Goal: Task Accomplishment & Management: Manage account settings

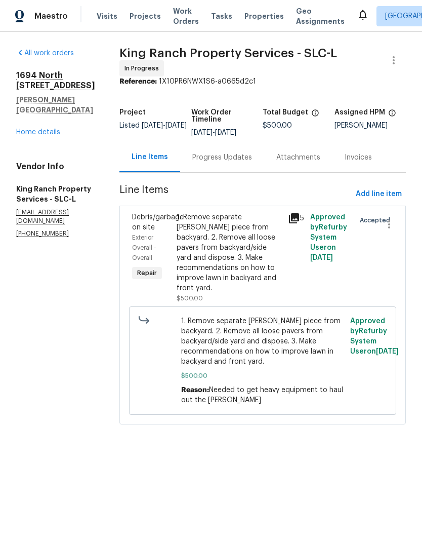
scroll to position [-11, 0]
click at [54, 129] on link "Home details" at bounding box center [38, 132] width 44 height 7
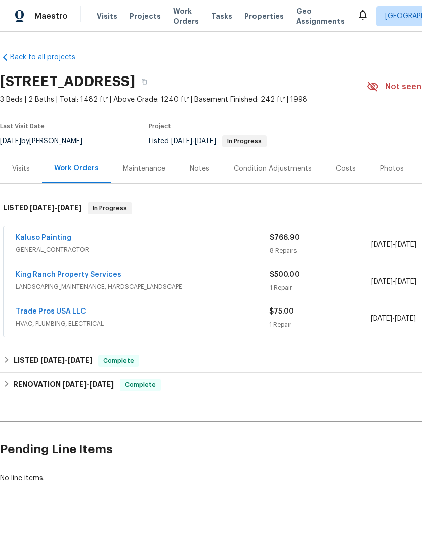
click at [58, 240] on link "Kaluso Painting" at bounding box center [44, 237] width 56 height 7
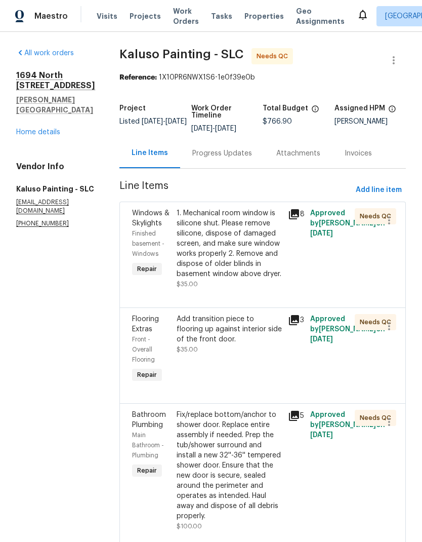
click at [226, 256] on div "1. Mechanical room window is silicone shut. Please remove silicone, dispose of …" at bounding box center [229, 243] width 105 height 71
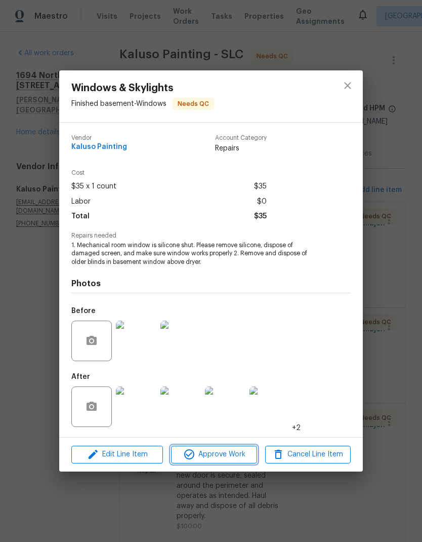
click at [232, 458] on span "Approve Work" at bounding box center [213, 454] width 79 height 13
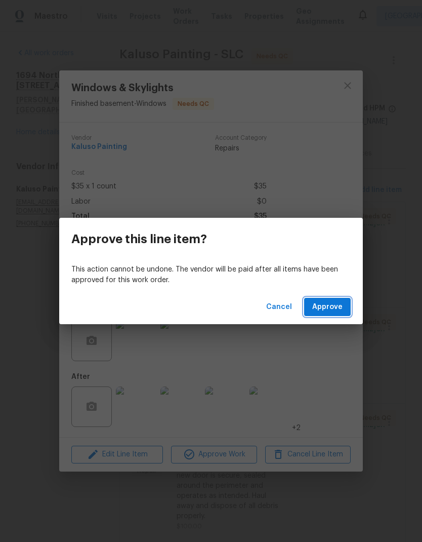
click at [337, 304] on span "Approve" at bounding box center [327, 307] width 30 height 13
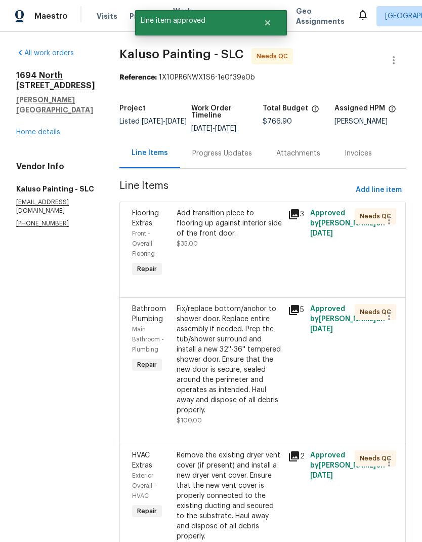
click at [232, 250] on div "Add transition piece to flooring up against interior side of the front door. $3…" at bounding box center [229, 243] width 111 height 77
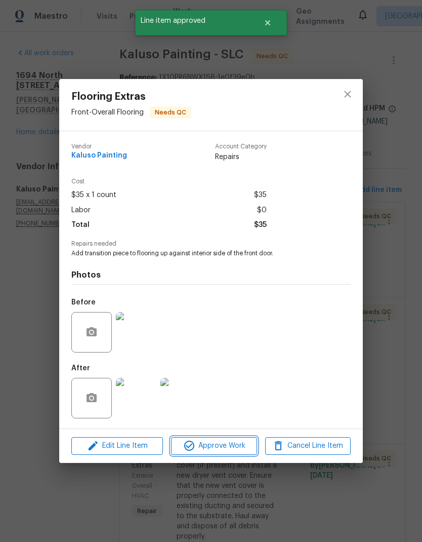
click at [229, 451] on span "Approve Work" at bounding box center [213, 445] width 79 height 13
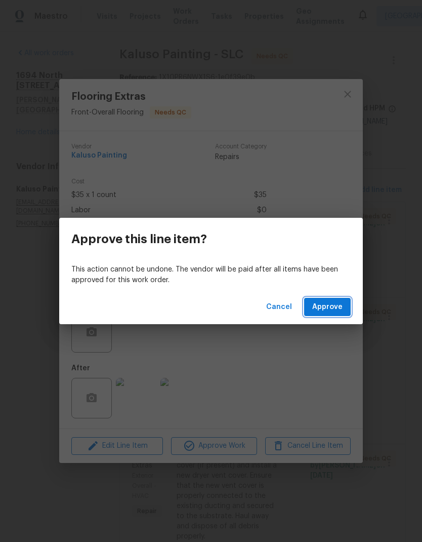
click at [326, 306] on span "Approve" at bounding box center [327, 307] width 30 height 13
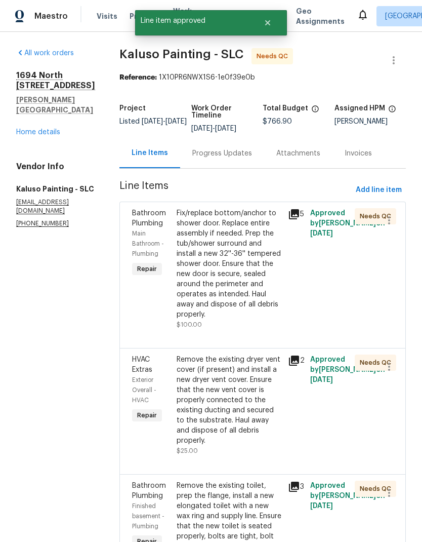
click at [237, 273] on div "Fix/replace bottom/anchor to shower door. Replace entire assembly if needed. Pr…" at bounding box center [229, 263] width 105 height 111
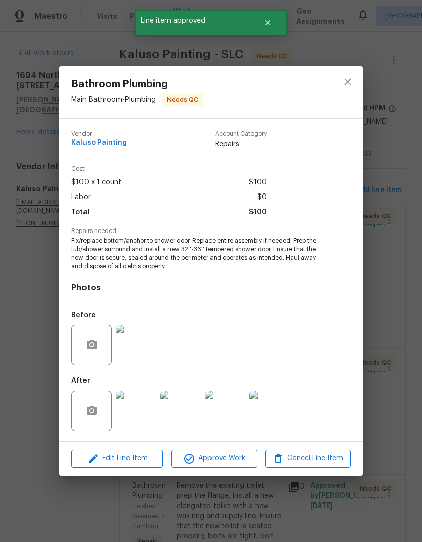
click at [277, 407] on img at bounding box center [270, 410] width 41 height 41
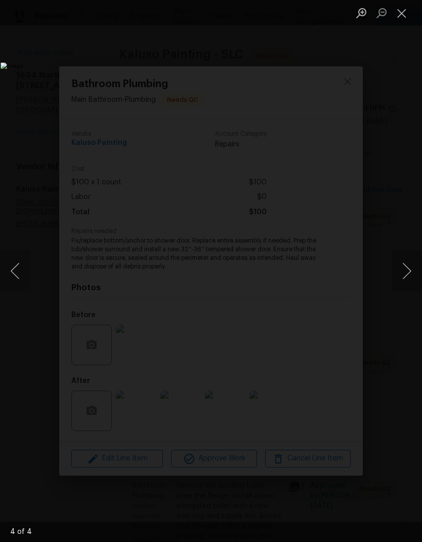
click at [401, 14] on button "Close lightbox" at bounding box center [402, 13] width 20 height 18
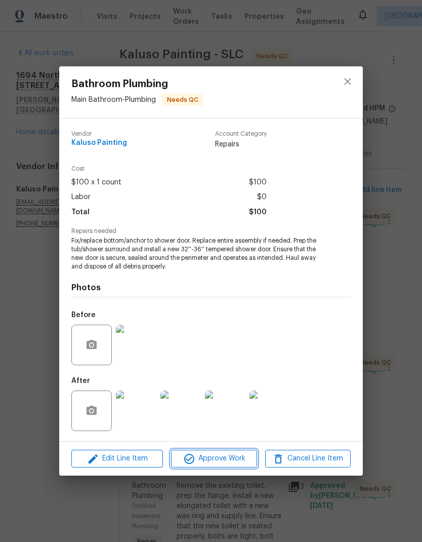
click at [232, 461] on span "Approve Work" at bounding box center [213, 458] width 79 height 13
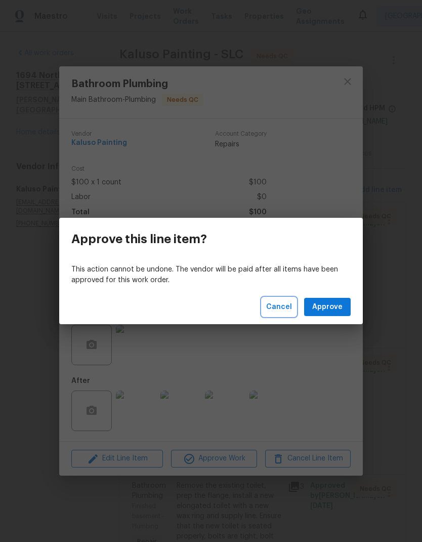
click at [283, 308] on span "Cancel" at bounding box center [279, 307] width 26 height 13
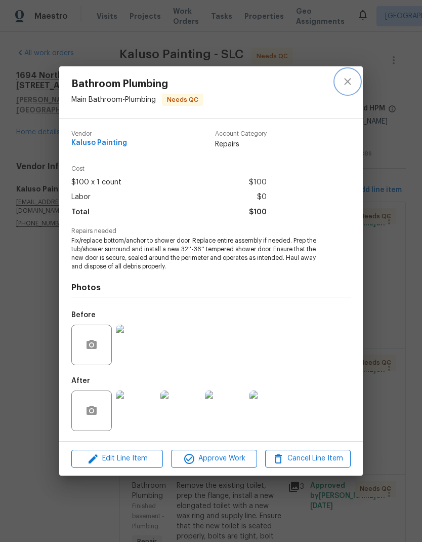
click at [346, 84] on icon "close" at bounding box center [348, 81] width 12 height 12
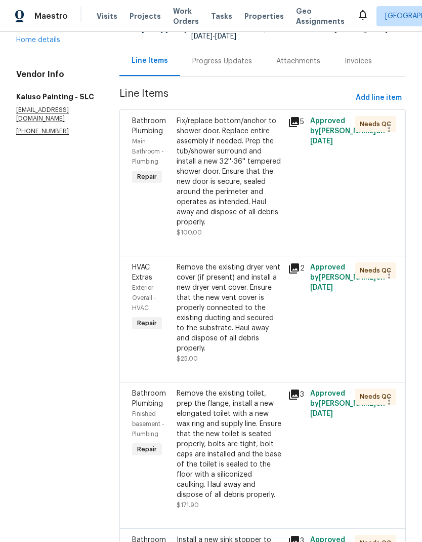
scroll to position [96, 0]
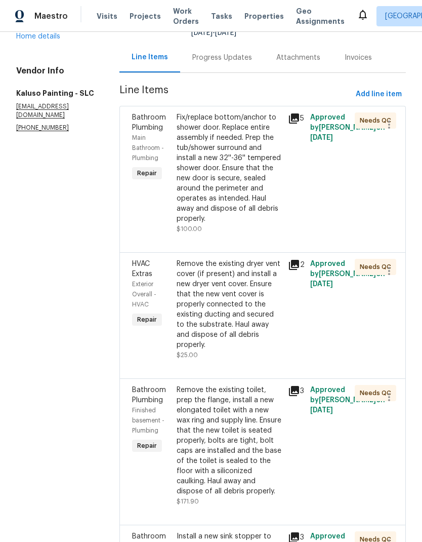
click at [243, 309] on div "Remove the existing dryer vent cover (if present) and install a new dryer vent …" at bounding box center [229, 304] width 105 height 91
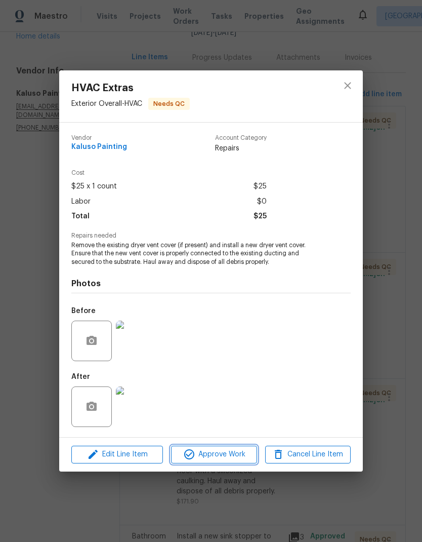
click at [231, 459] on span "Approve Work" at bounding box center [213, 454] width 79 height 13
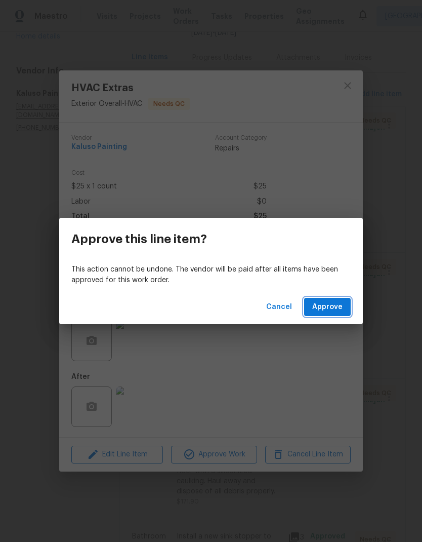
click at [327, 314] on button "Approve" at bounding box center [327, 307] width 47 height 19
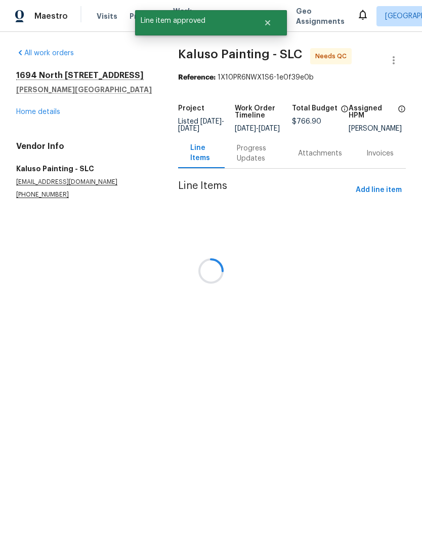
scroll to position [0, 0]
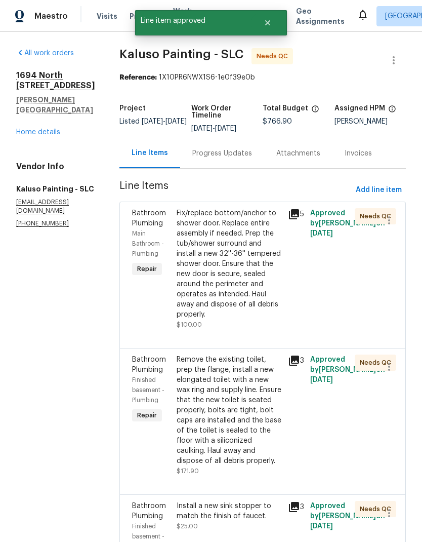
click at [239, 426] on div "Remove the existing toilet, prep the flange, install a new elongated toilet wit…" at bounding box center [229, 409] width 105 height 111
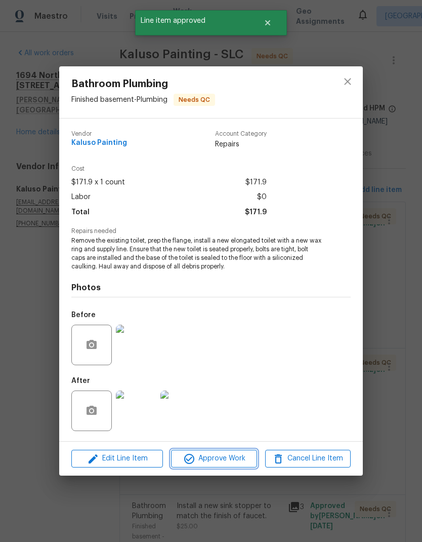
click at [228, 460] on span "Approve Work" at bounding box center [213, 458] width 79 height 13
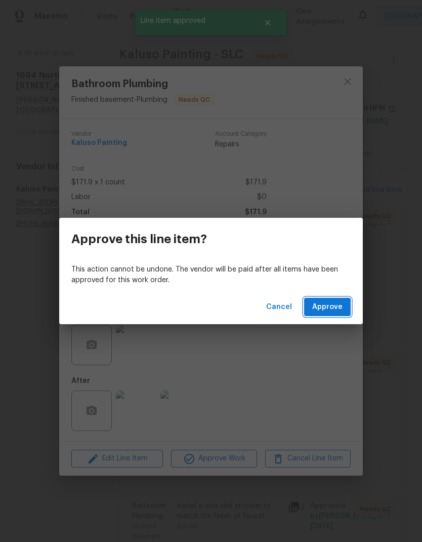
click at [325, 313] on button "Approve" at bounding box center [327, 307] width 47 height 19
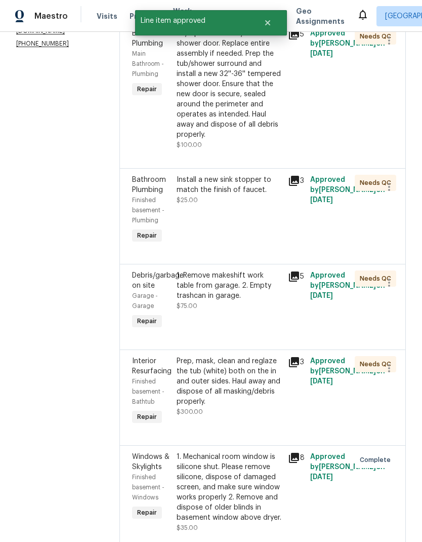
scroll to position [181, 0]
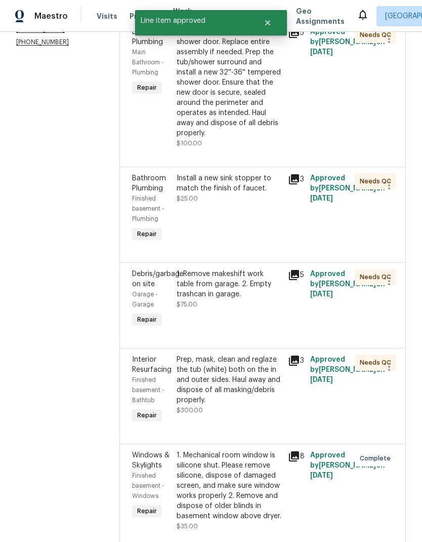
click at [239, 398] on div "Prep, mask, clean and reglaze the tub (white) both on the in and outer sides. H…" at bounding box center [229, 379] width 105 height 51
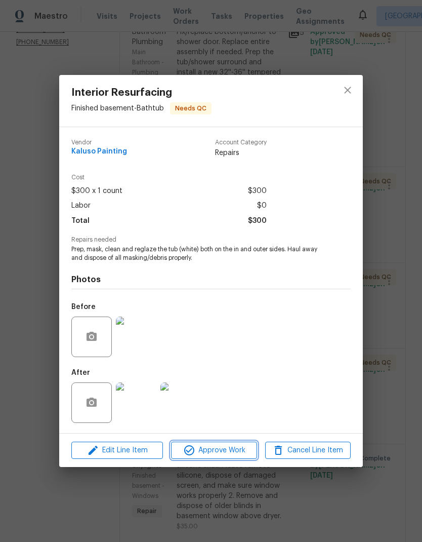
click at [230, 453] on span "Approve Work" at bounding box center [213, 450] width 79 height 13
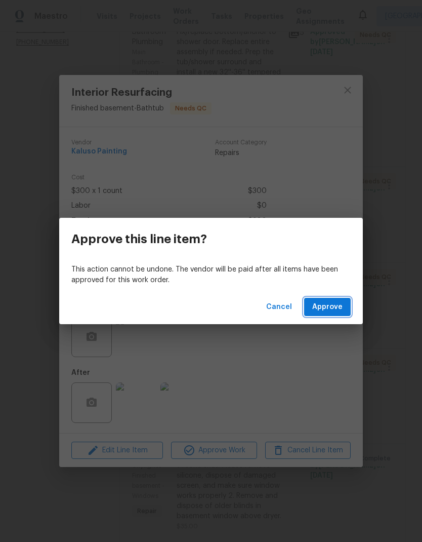
click at [336, 308] on span "Approve" at bounding box center [327, 307] width 30 height 13
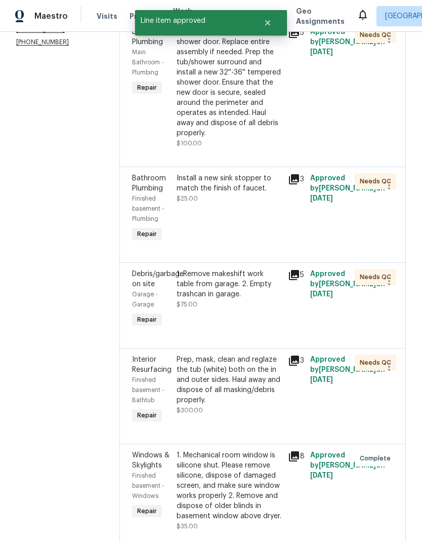
scroll to position [0, 0]
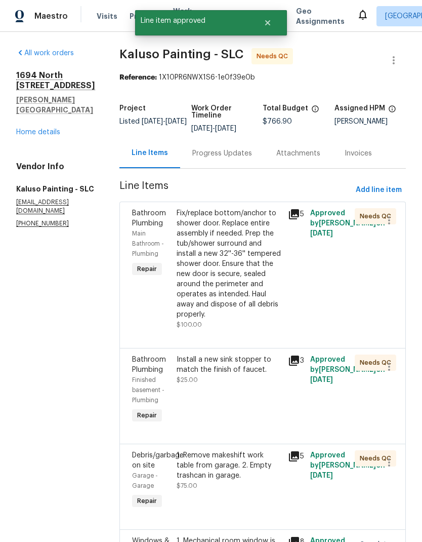
click at [231, 408] on div "Install a new sink stopper to match the finish of faucet. $25.00" at bounding box center [229, 389] width 111 height 77
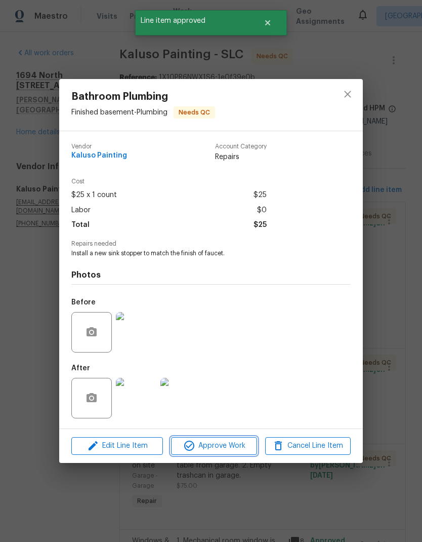
click at [233, 451] on span "Approve Work" at bounding box center [213, 445] width 79 height 13
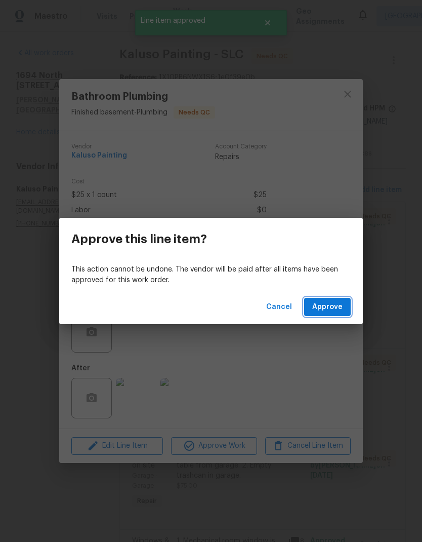
click at [334, 308] on span "Approve" at bounding box center [327, 307] width 30 height 13
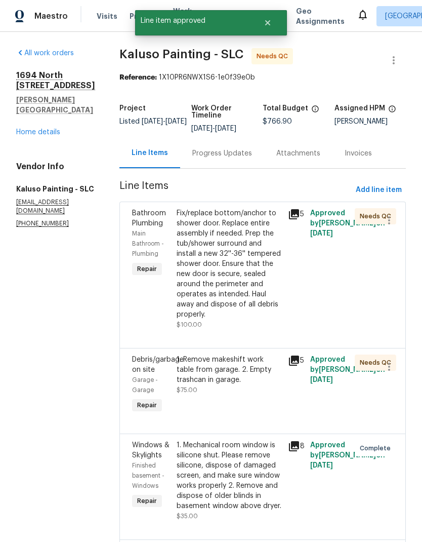
click at [240, 395] on div "1. Remove makeshift work table from garage. 2. Empty trashcan in garage. $75.00" at bounding box center [229, 374] width 105 height 41
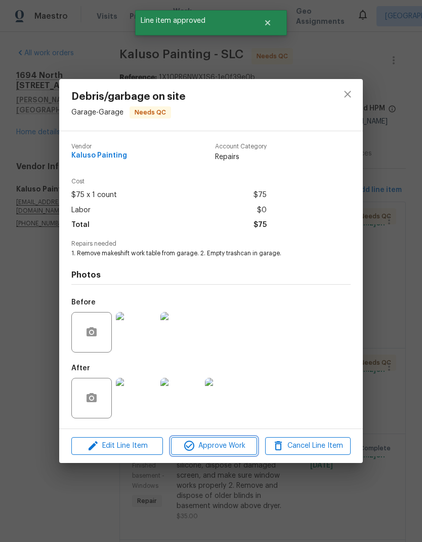
click at [235, 449] on span "Approve Work" at bounding box center [213, 445] width 79 height 13
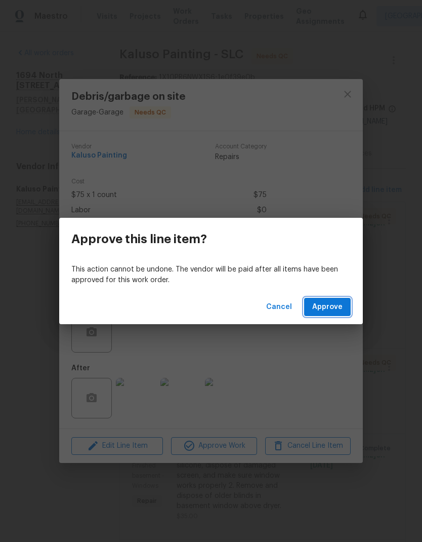
click at [336, 303] on span "Approve" at bounding box center [327, 307] width 30 height 13
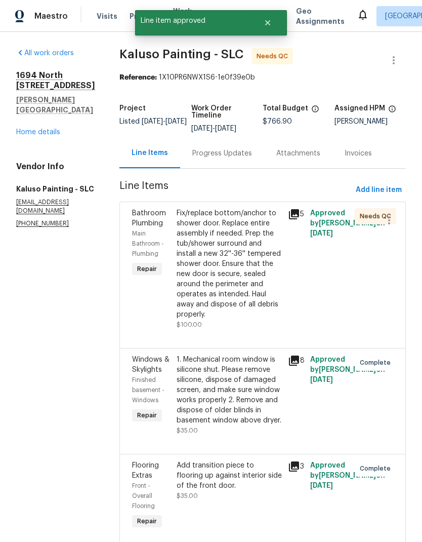
click at [246, 398] on div "1. Mechanical room window is silicone shut. Please remove silicone, dispose of …" at bounding box center [229, 389] width 105 height 71
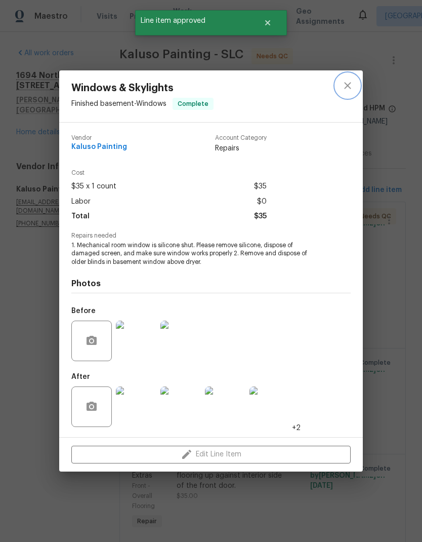
click at [349, 82] on icon "close" at bounding box center [348, 85] width 12 height 12
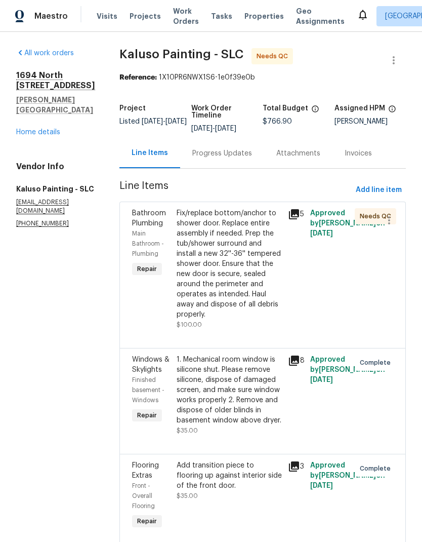
click at [240, 261] on div "Fix/replace bottom/anchor to shower door. Replace entire assembly if needed. Pr…" at bounding box center [229, 263] width 105 height 111
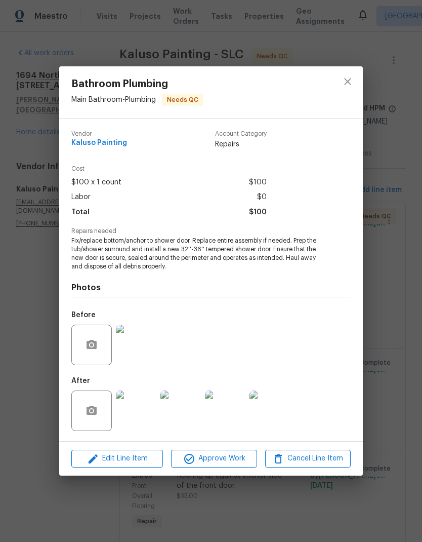
click at [274, 411] on img at bounding box center [270, 410] width 41 height 41
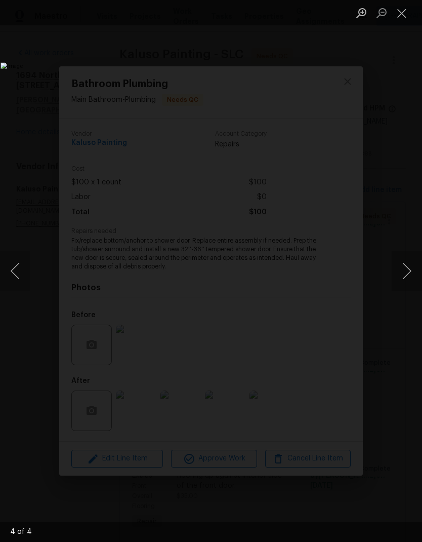
click at [404, 18] on button "Close lightbox" at bounding box center [402, 13] width 20 height 18
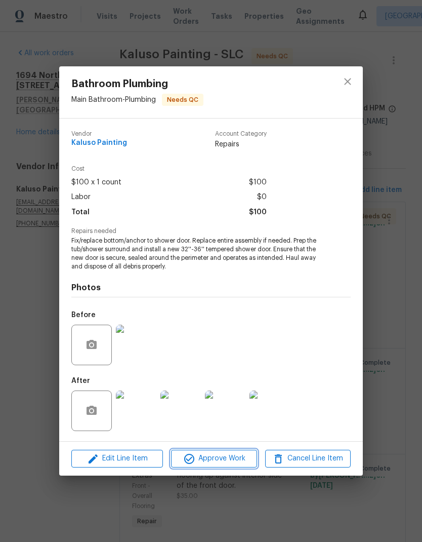
click at [231, 461] on span "Approve Work" at bounding box center [213, 458] width 79 height 13
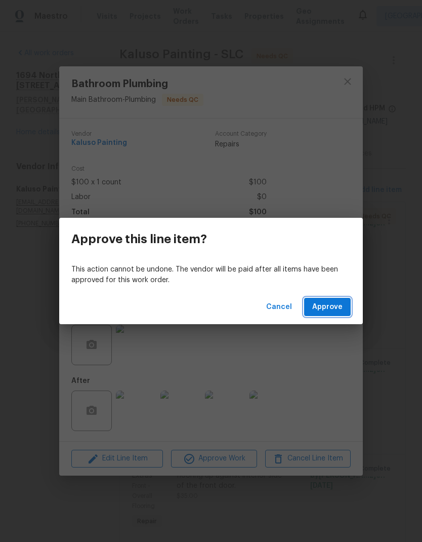
click at [344, 307] on button "Approve" at bounding box center [327, 307] width 47 height 19
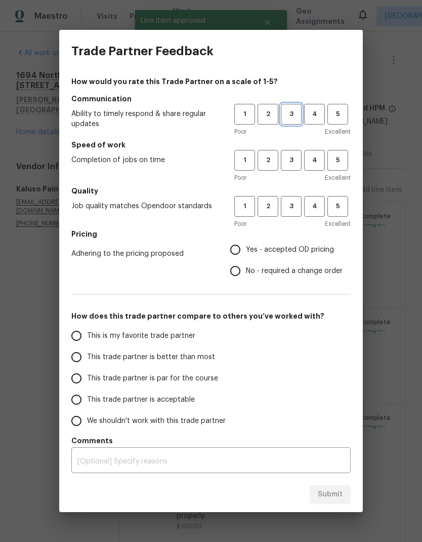
click at [299, 116] on span "3" at bounding box center [291, 114] width 19 height 12
click at [300, 163] on span "3" at bounding box center [291, 160] width 19 height 12
click at [299, 201] on span "3" at bounding box center [291, 206] width 19 height 12
click at [243, 254] on input "Yes - accepted OD pricing" at bounding box center [235, 249] width 21 height 21
radio input "true"
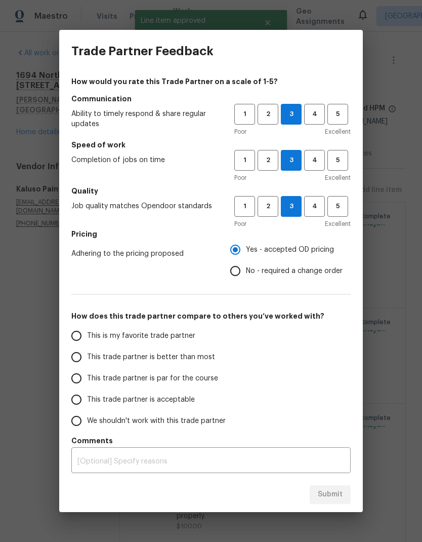
click at [77, 363] on input "This trade partner is better than most" at bounding box center [76, 356] width 21 height 21
click at [340, 489] on span "Submit" at bounding box center [330, 494] width 25 height 13
radio input "true"
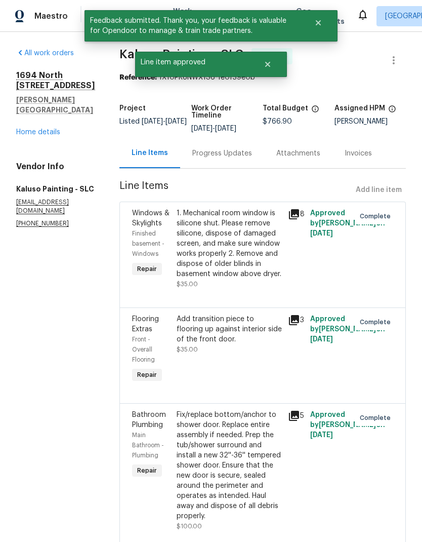
click at [57, 129] on link "Home details" at bounding box center [38, 132] width 44 height 7
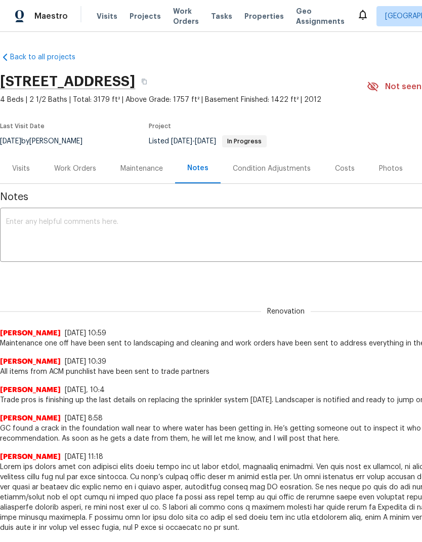
click at [119, 234] on textarea at bounding box center [286, 235] width 560 height 35
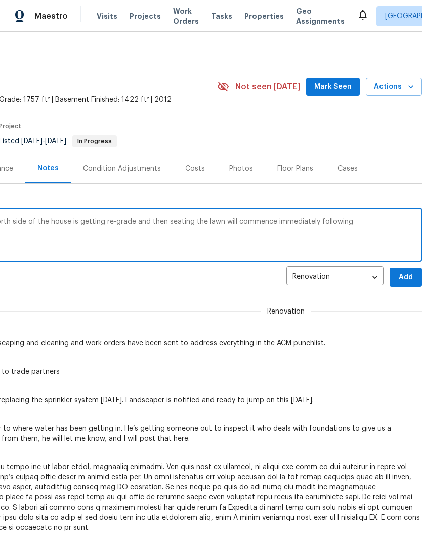
scroll to position [0, 150]
type textarea "Sprinkler system has been replaced, the north side of the house is getting re-g…"
click at [408, 284] on span "Add" at bounding box center [406, 277] width 16 height 13
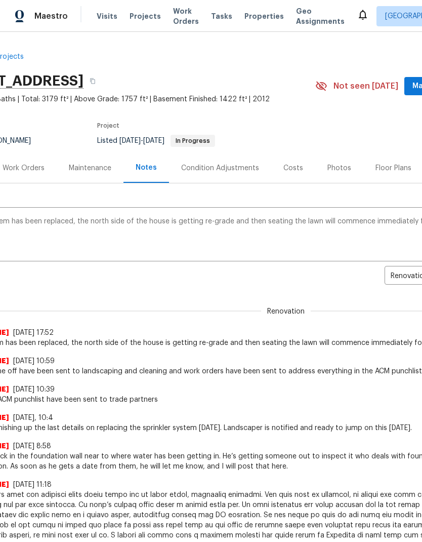
scroll to position [1, 52]
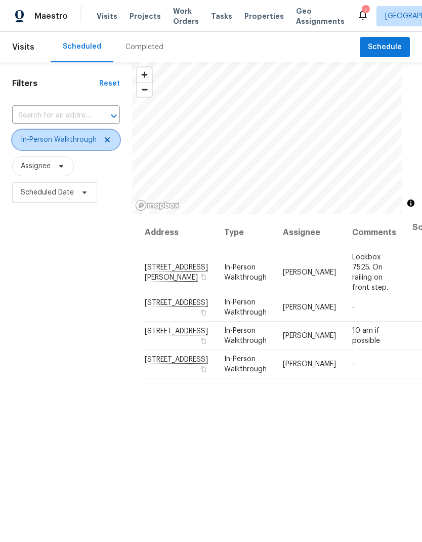
click at [109, 143] on icon at bounding box center [107, 140] width 8 height 8
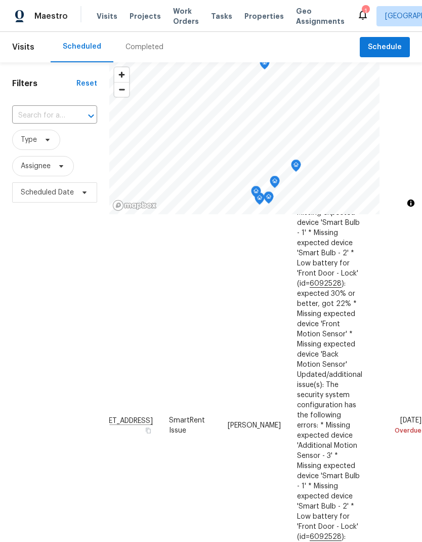
click at [53, 296] on div "Filters Reset ​ Type Assignee Scheduled Date" at bounding box center [54, 354] width 109 height 585
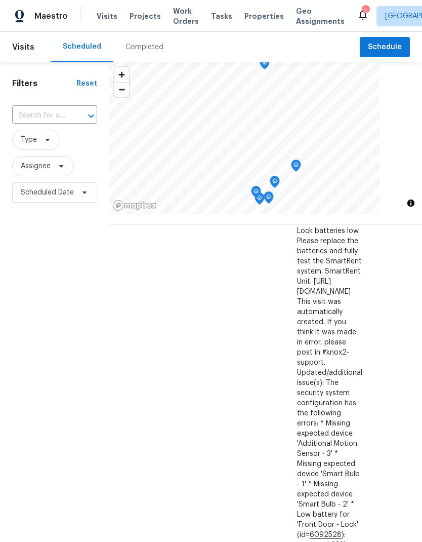
click at [69, 454] on div "Filters Reset ​ Type Assignee Scheduled Date" at bounding box center [54, 354] width 109 height 585
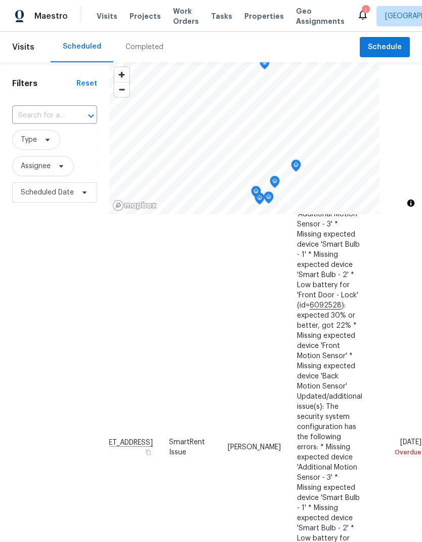
click at [69, 296] on div "Filters Reset ​ Type Assignee Scheduled Date" at bounding box center [54, 354] width 109 height 585
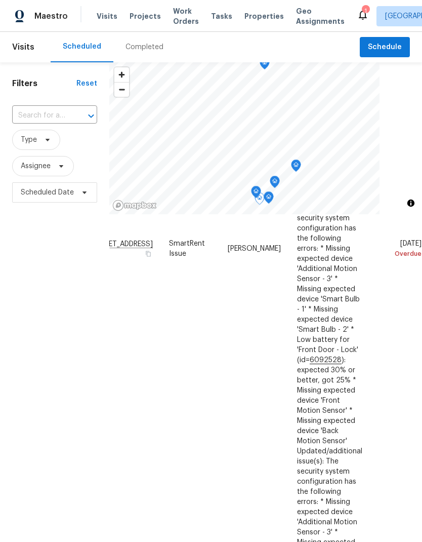
scroll to position [709, 84]
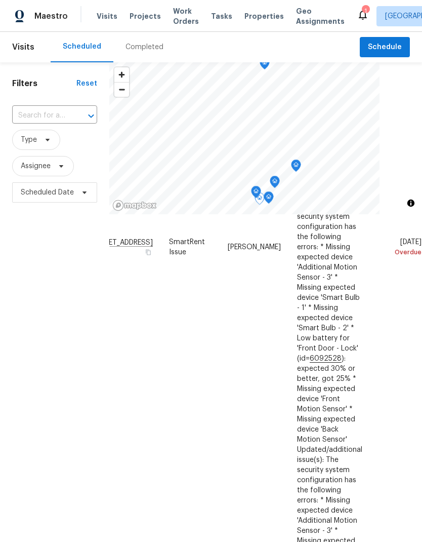
click at [37, 460] on div "Filters Reset ​ Type Assignee Scheduled Date" at bounding box center [54, 354] width 109 height 585
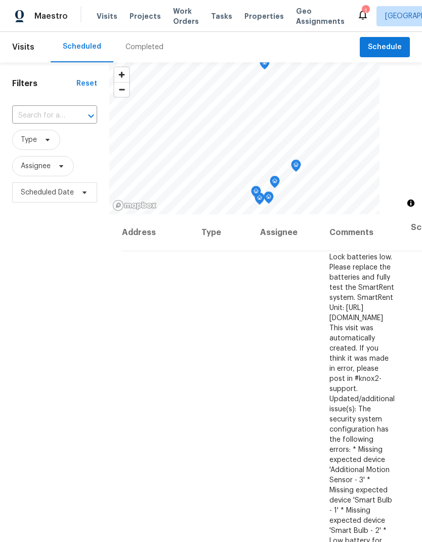
scroll to position [0, 0]
click at [357, 11] on icon at bounding box center [363, 15] width 12 height 12
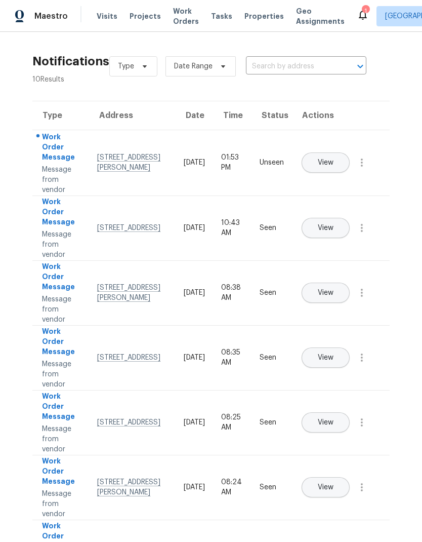
click at [334, 159] on span "View" at bounding box center [326, 163] width 16 height 8
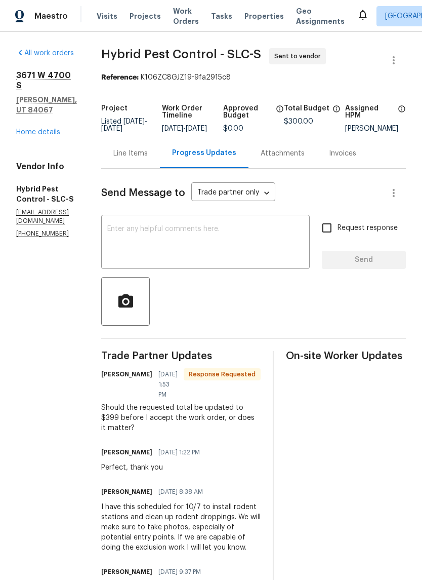
click at [262, 239] on textarea at bounding box center [205, 242] width 196 height 35
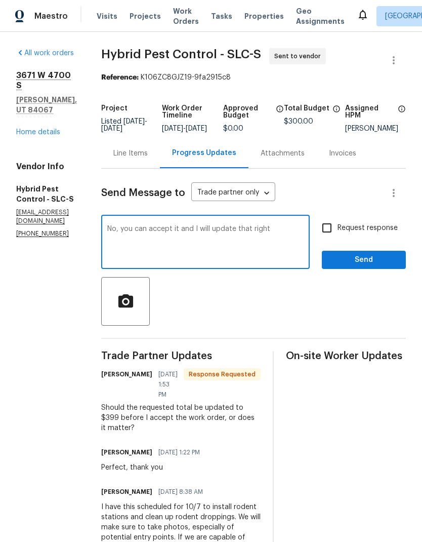
type textarea "No, you can accept it, and I will update that right now"
click at [168, 240] on textarea "No, you can accept it, and I will update that right now" at bounding box center [205, 242] width 196 height 35
click at [167, 240] on textarea "No, you can accept it, and I will update that right now" at bounding box center [205, 242] width 196 height 35
click at [163, 239] on textarea "No, you can accept it, and I will update that right now" at bounding box center [205, 242] width 196 height 35
click at [163, 238] on textarea "No, you can accept it, and I will update that right now" at bounding box center [205, 242] width 196 height 35
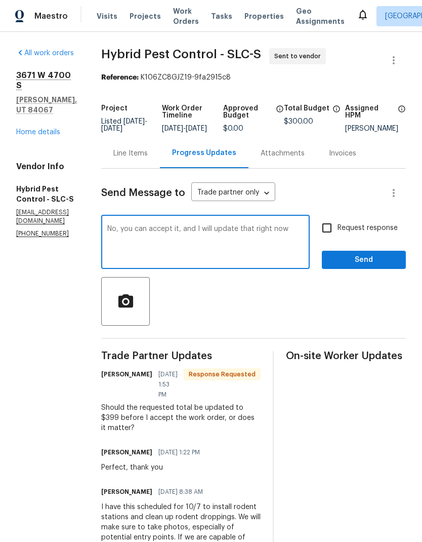
click at [184, 237] on textarea "No, you can accept it, and I will update that right now" at bounding box center [205, 242] width 196 height 35
click at [180, 244] on textarea "No, you can accept it, and I will update that right now" at bounding box center [205, 242] width 196 height 35
click at [179, 244] on textarea "No, you can accept it, and I will update that right now" at bounding box center [205, 242] width 196 height 35
type textarea "No, you can accept it, and I can always change it afterwards. But I will update…"
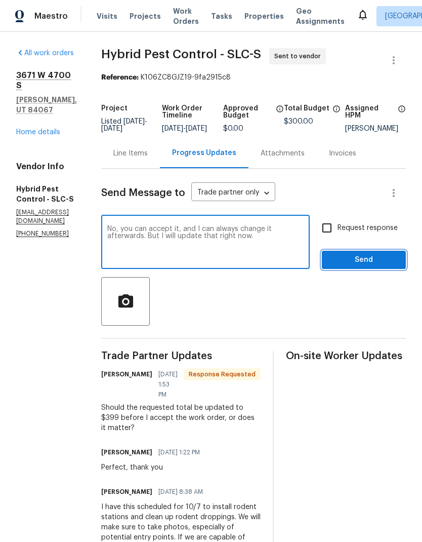
click at [370, 266] on span "Send" at bounding box center [364, 260] width 68 height 13
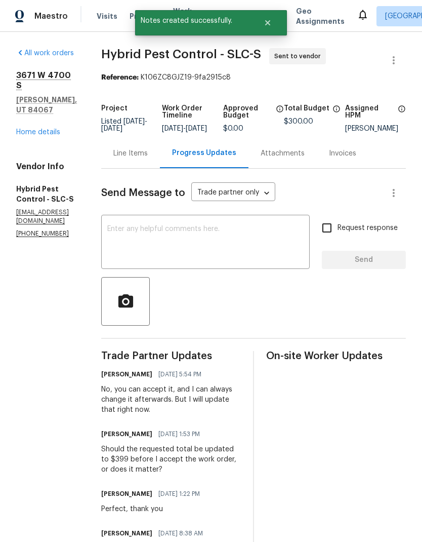
click at [148, 158] on div "Line Items" at bounding box center [130, 153] width 34 height 10
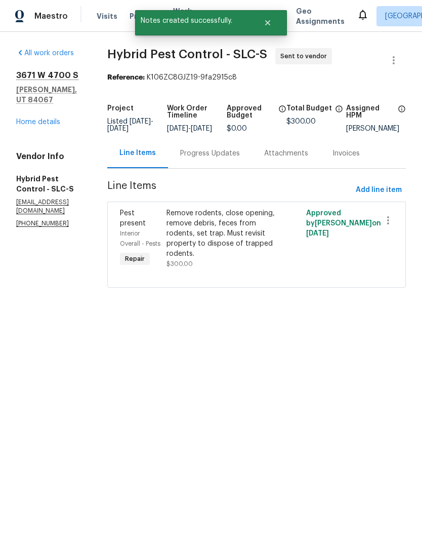
click at [249, 242] on div "Remove rodents, close opening, remove debris, feces from rodents, set trap. Mus…" at bounding box center [222, 233] width 110 height 51
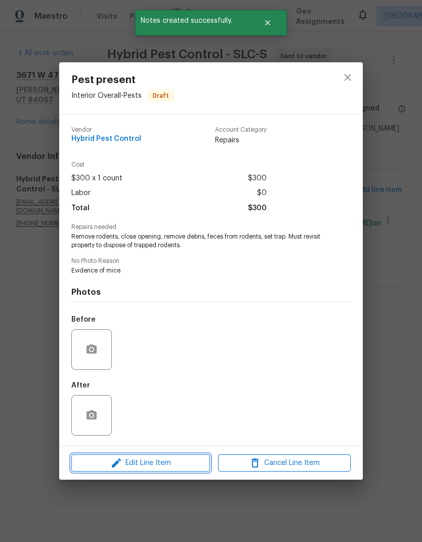
click at [155, 469] on span "Edit Line Item" at bounding box center [140, 463] width 133 height 13
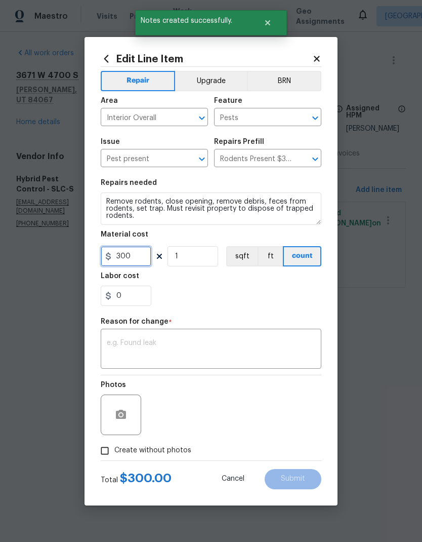
click at [141, 255] on input "300" at bounding box center [126, 256] width 51 height 20
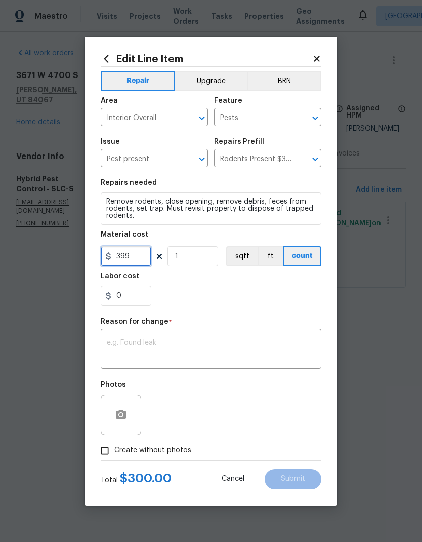
type input "399"
click at [299, 287] on div "0" at bounding box center [211, 296] width 221 height 20
click at [225, 346] on textarea at bounding box center [211, 349] width 209 height 21
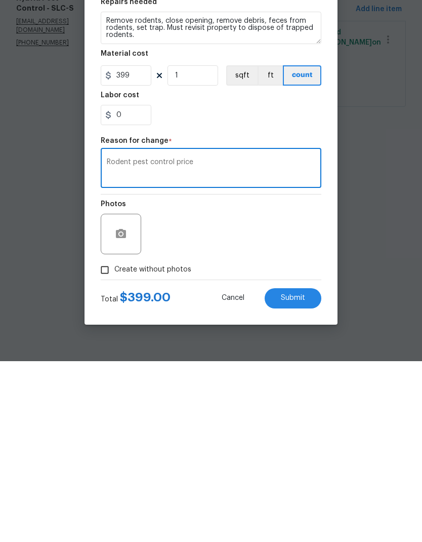
type textarea "Rodent pest control price"
click at [313, 469] on button "Submit" at bounding box center [293, 479] width 57 height 20
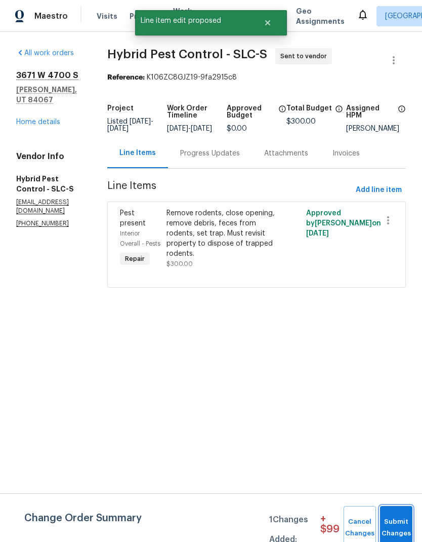
click at [398, 521] on span "Submit Changes" at bounding box center [396, 527] width 22 height 23
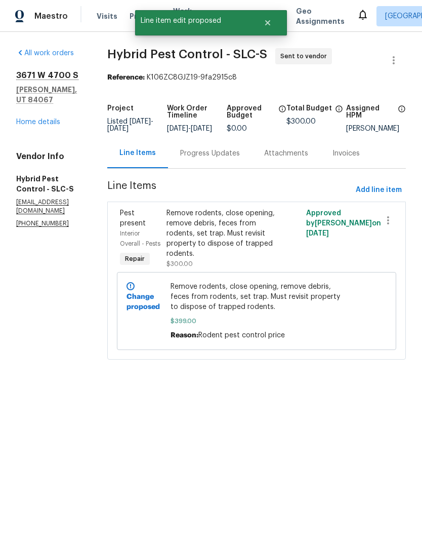
click at [240, 158] on div "Progress Updates" at bounding box center [210, 153] width 60 height 10
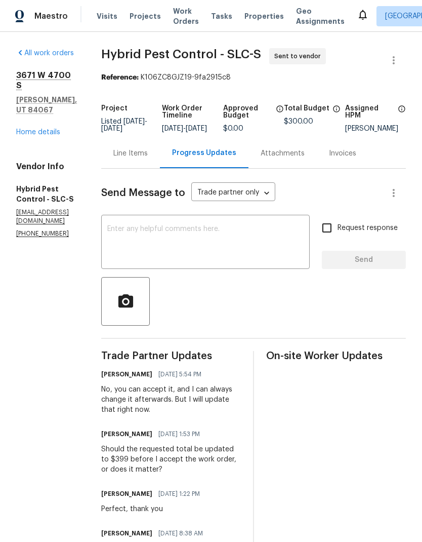
click at [46, 129] on link "Home details" at bounding box center [38, 132] width 44 height 7
